Goal: Task Accomplishment & Management: Manage account settings

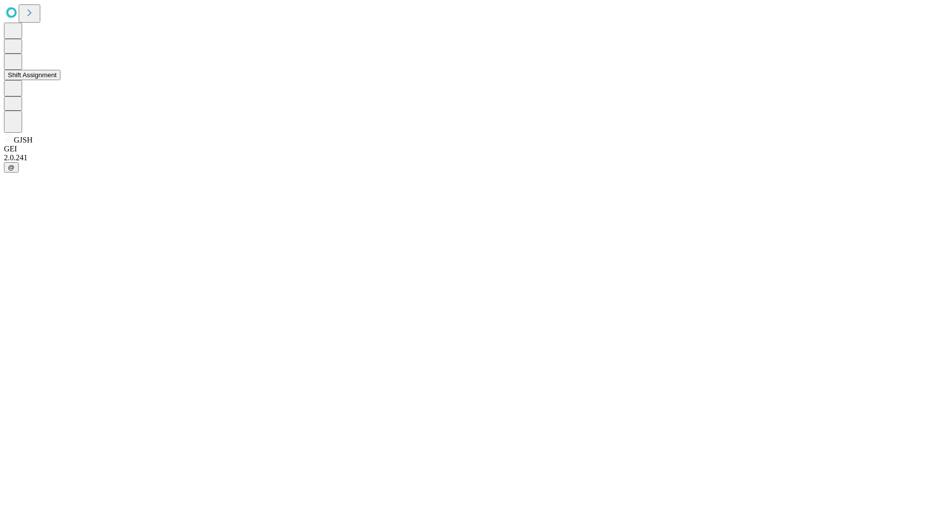
click at [60, 80] on button "Shift Assignment" at bounding box center [32, 75] width 57 height 10
